Goal: Navigation & Orientation: Understand site structure

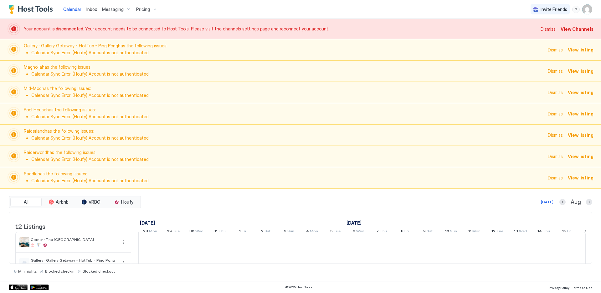
scroll to position [0, 348]
click at [554, 51] on span "Dismiss" at bounding box center [555, 49] width 15 height 7
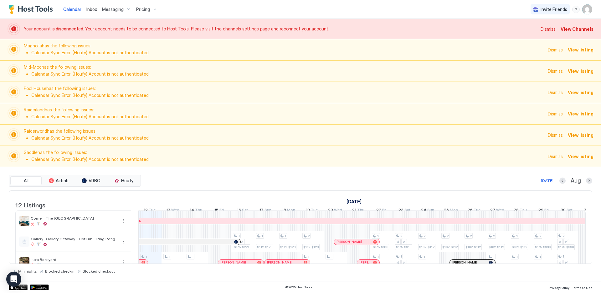
click at [554, 50] on span "Dismiss" at bounding box center [555, 49] width 15 height 7
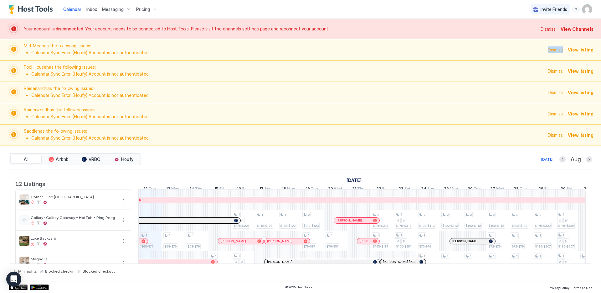
click at [555, 50] on span "Dismiss" at bounding box center [555, 49] width 15 height 7
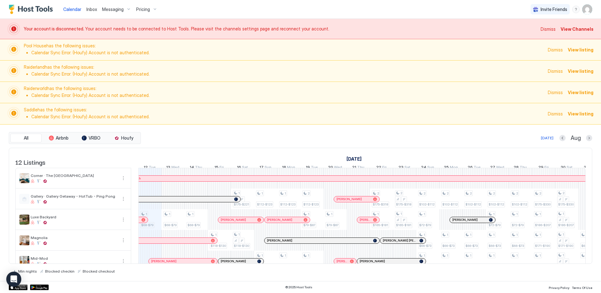
click at [555, 49] on span "Dismiss" at bounding box center [555, 49] width 15 height 7
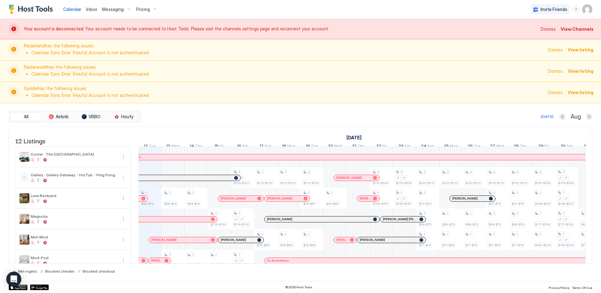
click at [557, 49] on span "Dismiss" at bounding box center [555, 49] width 15 height 7
click at [557, 68] on span "Dismiss" at bounding box center [555, 71] width 15 height 7
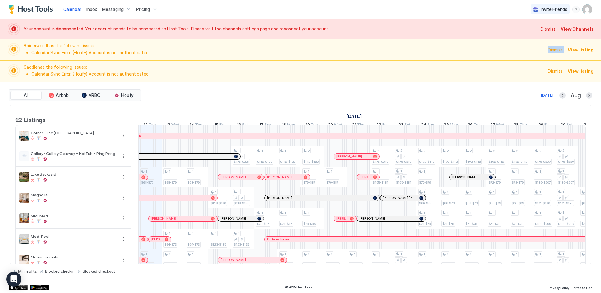
click at [557, 49] on span "Dismiss" at bounding box center [555, 49] width 15 height 7
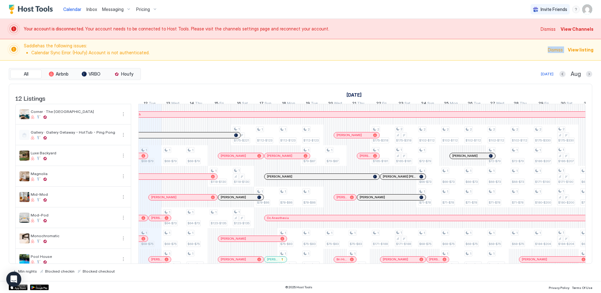
click at [557, 49] on span "Dismiss" at bounding box center [555, 49] width 15 height 7
click at [549, 29] on span "Dismiss" at bounding box center [548, 29] width 15 height 7
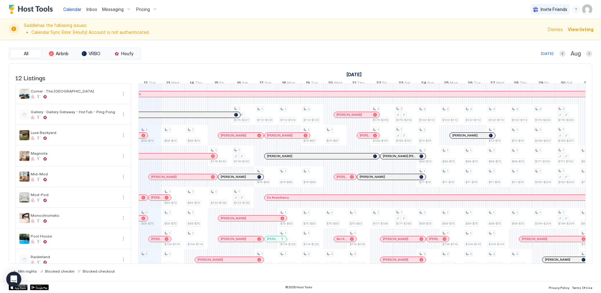
click at [556, 31] on span "Dismiss" at bounding box center [555, 29] width 15 height 7
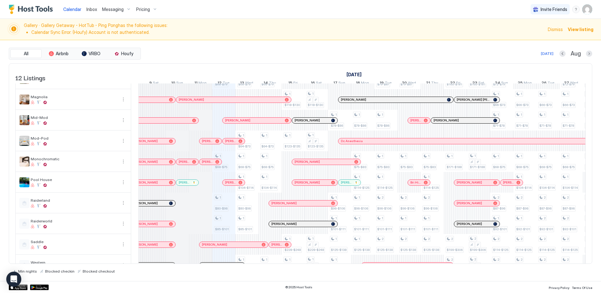
scroll to position [0, 0]
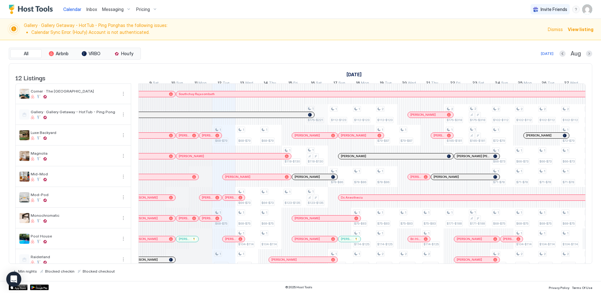
click at [323, 119] on div "1 $68-$79 1 $68-$75 1 $80-$96 1 $85-$101 1 $68-$79 1 $64-$73 1 $68-$75 1 $104-$…" at bounding box center [549, 208] width 1368 height 248
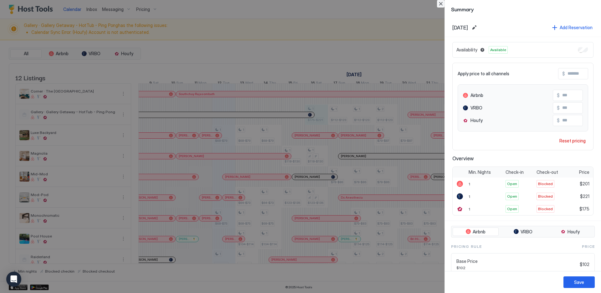
click at [439, 3] on button "Close" at bounding box center [441, 4] width 8 height 8
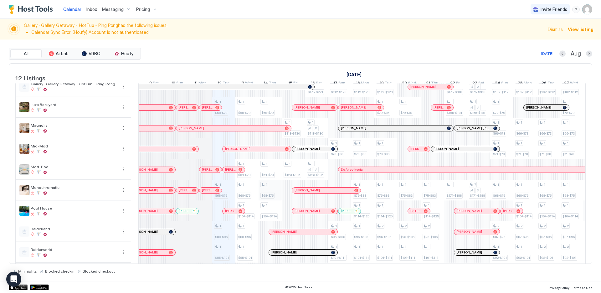
scroll to position [78, 0]
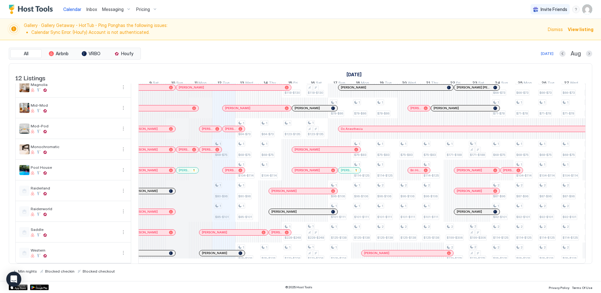
click at [456, 48] on div "All Airbnb VRBO Houfy [DATE] Aug" at bounding box center [301, 54] width 584 height 12
